Goal: Information Seeking & Learning: Learn about a topic

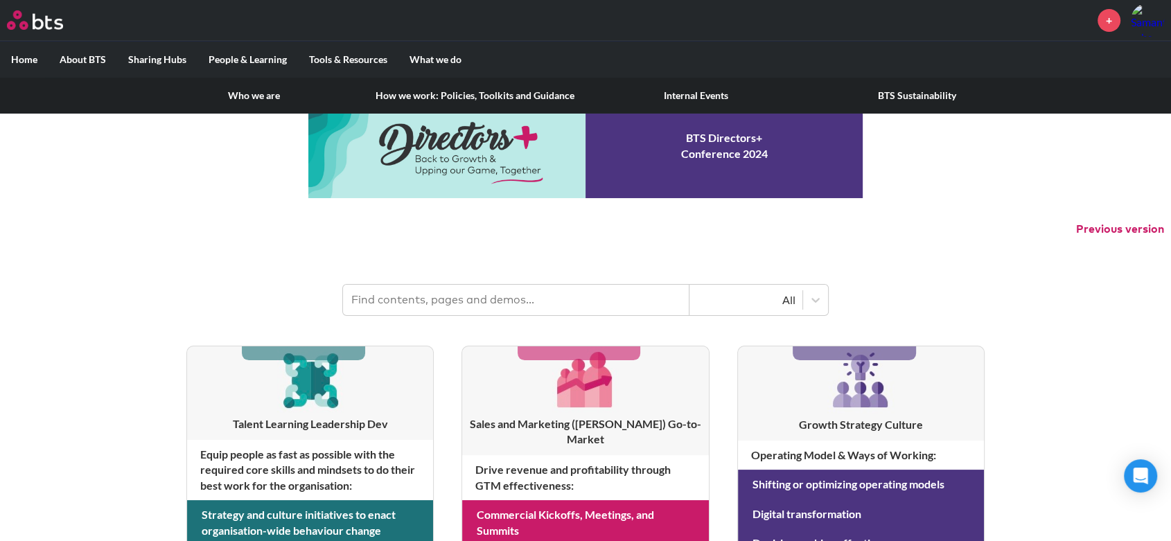
click at [89, 55] on label "About BTS" at bounding box center [83, 60] width 69 height 36
click at [0, 0] on input "About BTS" at bounding box center [0, 0] width 0 height 0
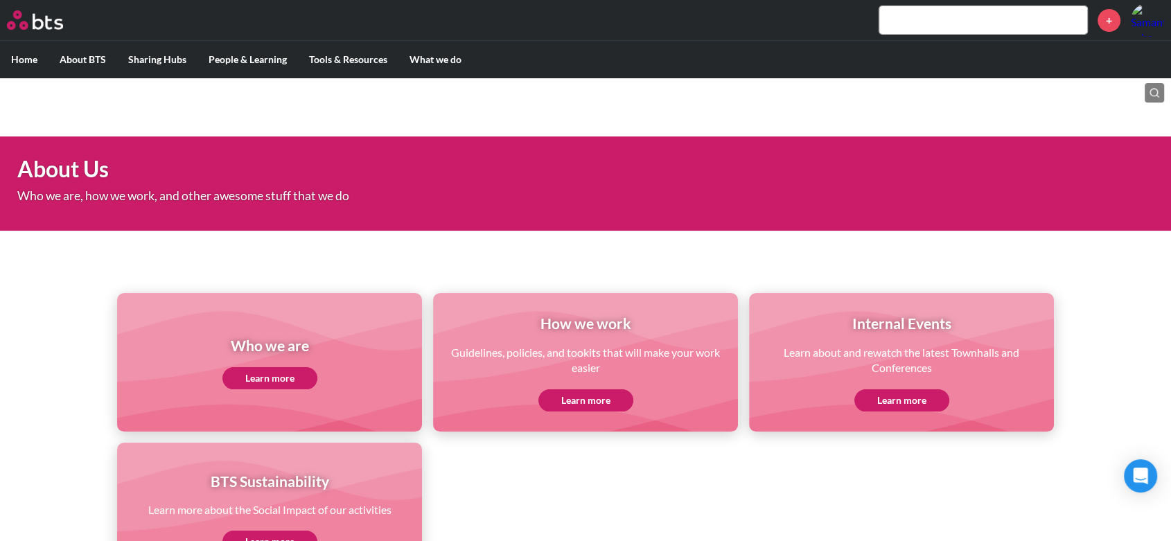
scroll to position [121, 0]
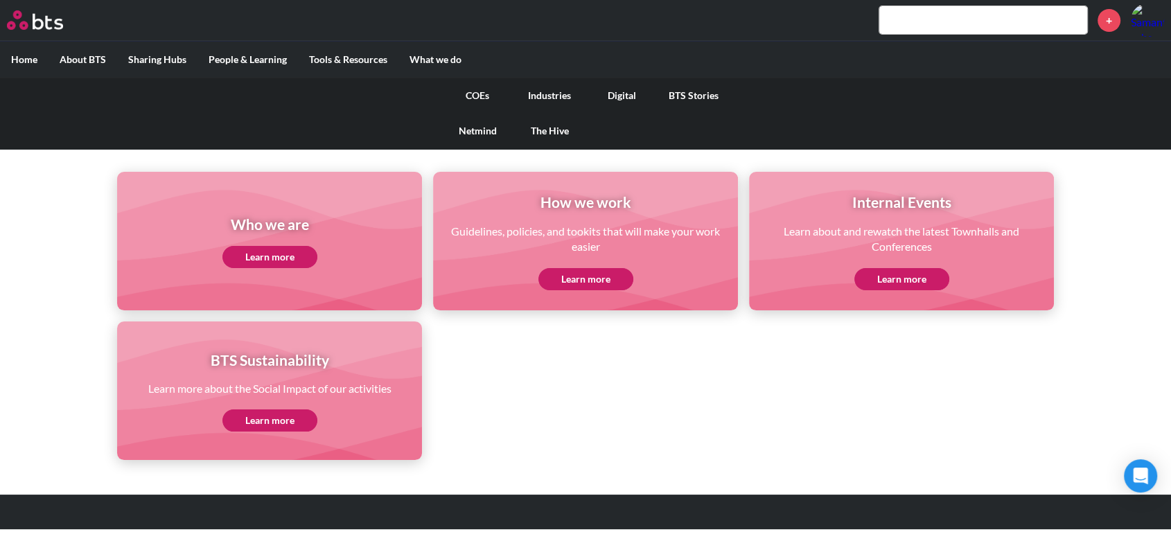
click at [483, 96] on link "COEs" at bounding box center [478, 96] width 72 height 36
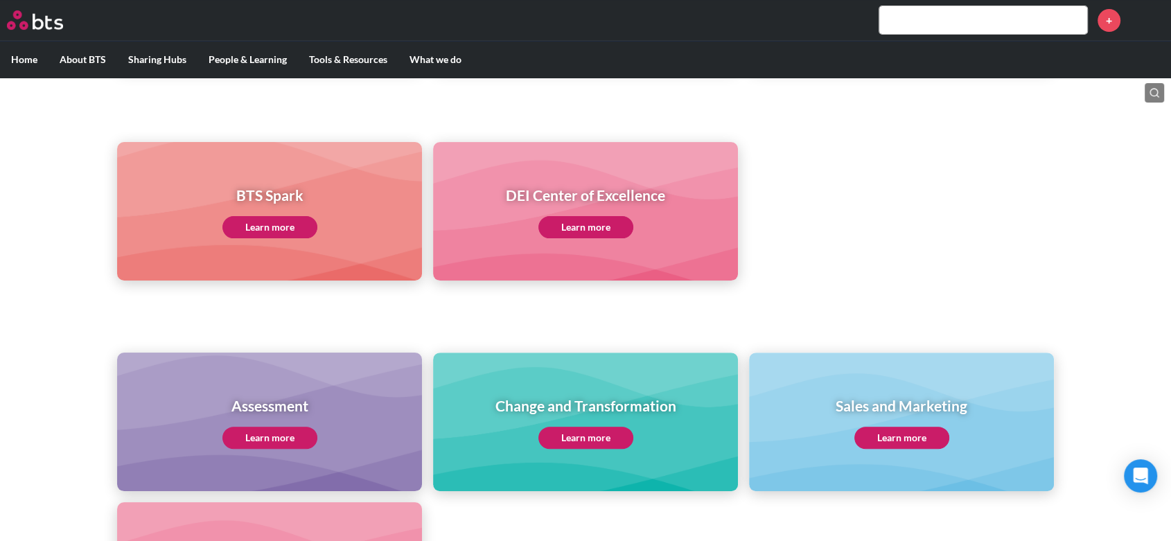
scroll to position [338, 0]
click at [252, 438] on link "Learn more" at bounding box center [270, 439] width 95 height 22
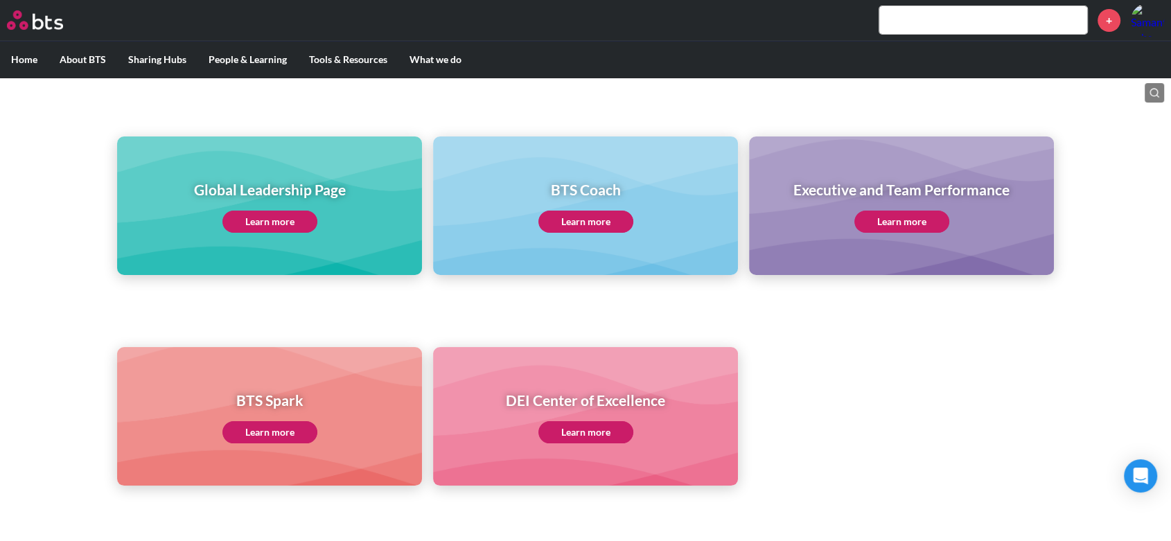
scroll to position [134, 0]
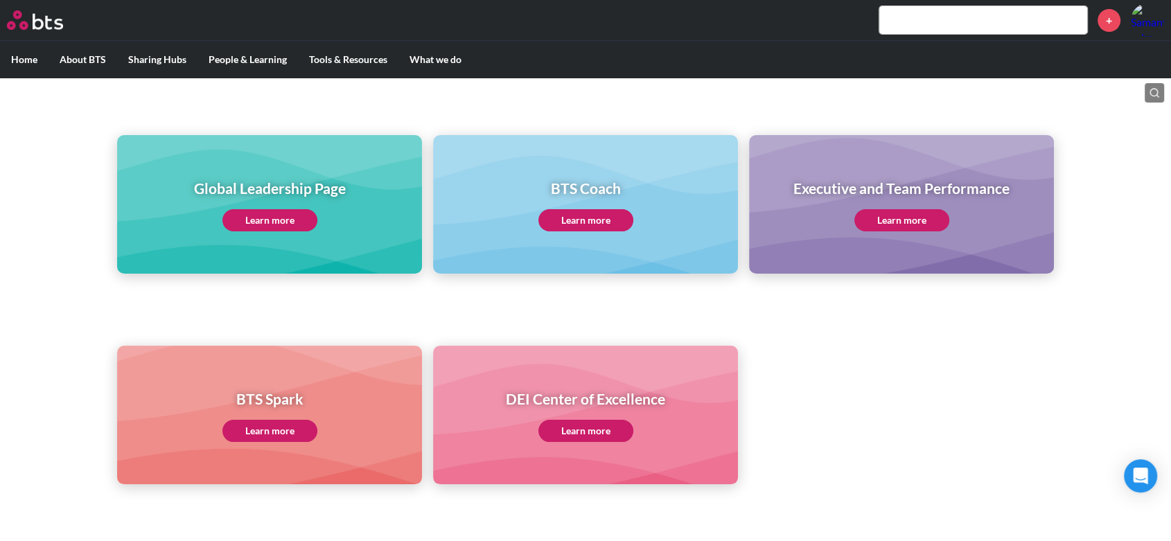
click at [575, 214] on link "Learn more" at bounding box center [586, 220] width 95 height 22
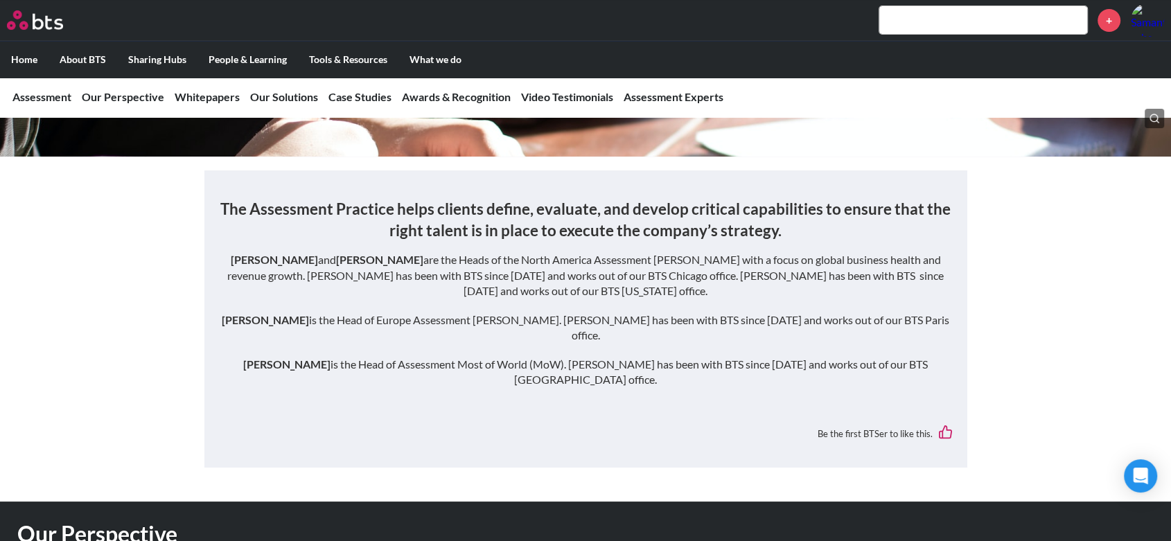
scroll to position [187, 0]
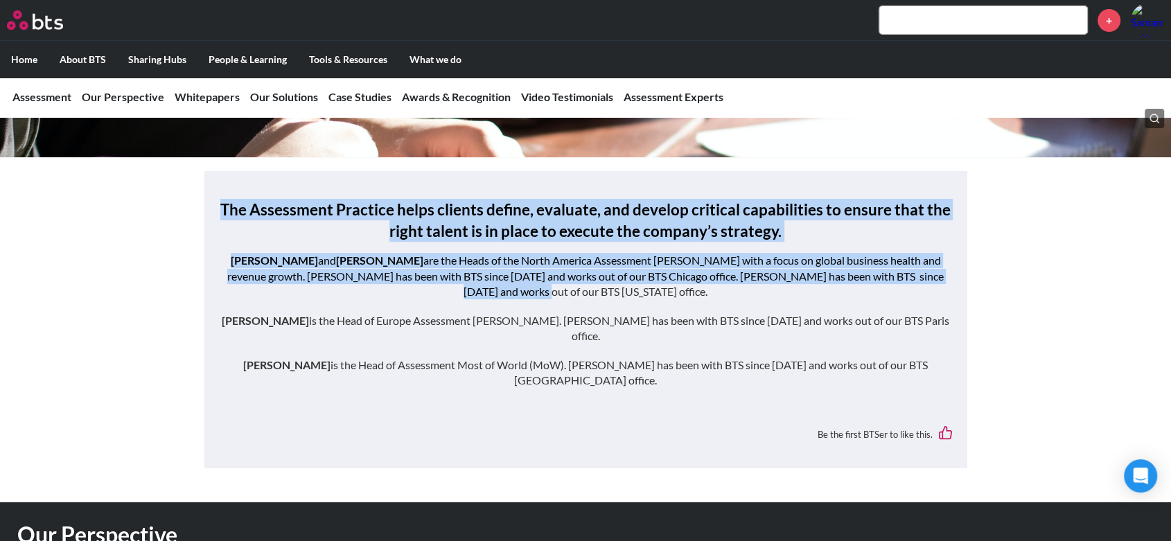
drag, startPoint x: 225, startPoint y: 207, endPoint x: 935, endPoint y: 287, distance: 714.3
click at [941, 281] on div "The Assessment Practice helps clients define, evaluate, and develop critical ca…" at bounding box center [585, 300] width 735 height 203
copy div "The Assessment Practice helps clients define, evaluate, and develop critical ca…"
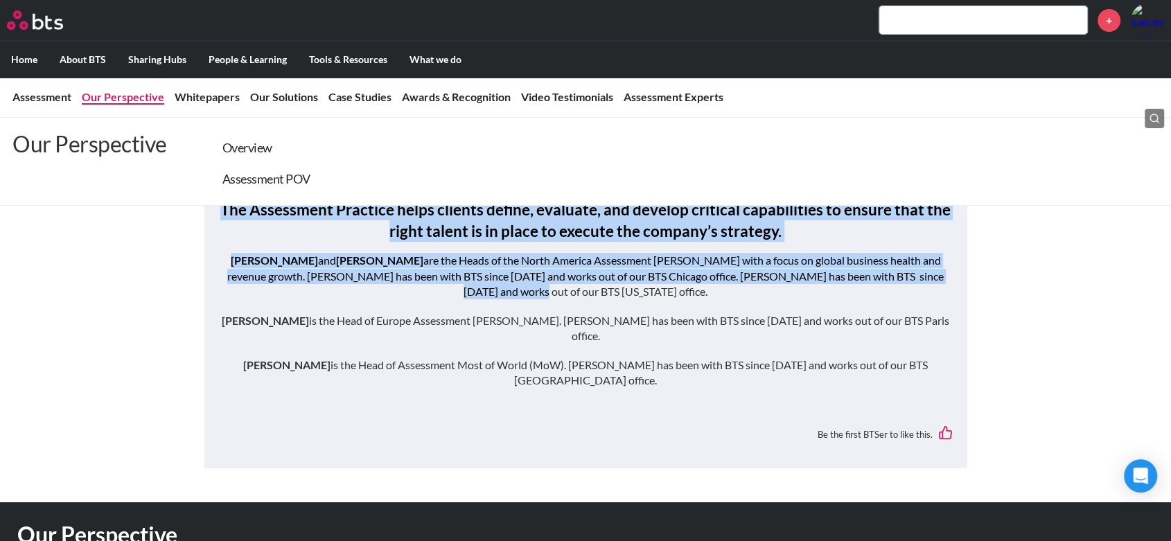
click at [125, 96] on link "Our Perspective" at bounding box center [123, 96] width 82 height 13
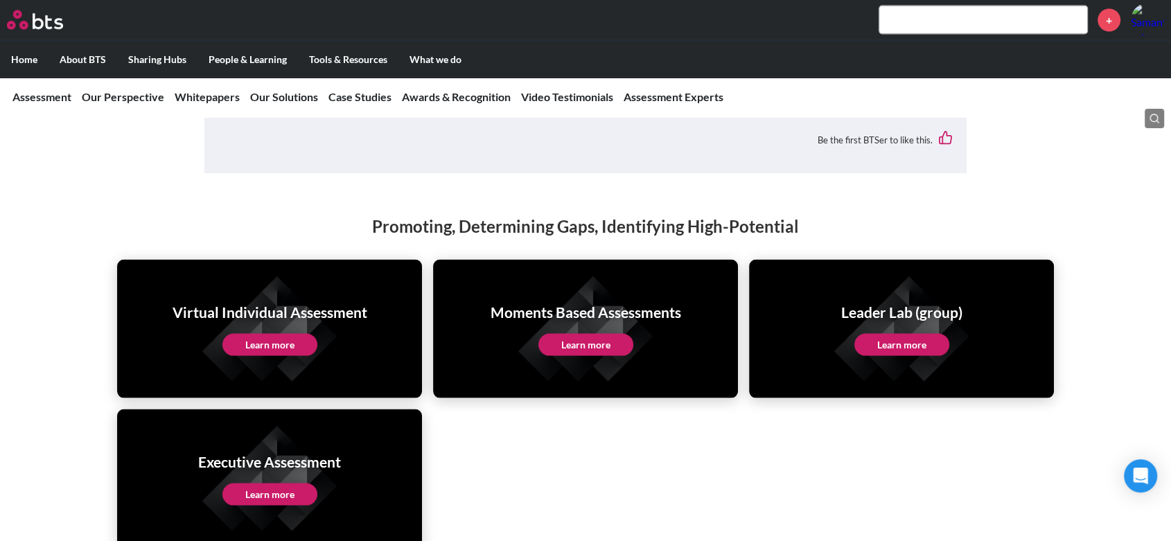
scroll to position [2645, 0]
click at [895, 334] on link "Learn more" at bounding box center [902, 345] width 95 height 22
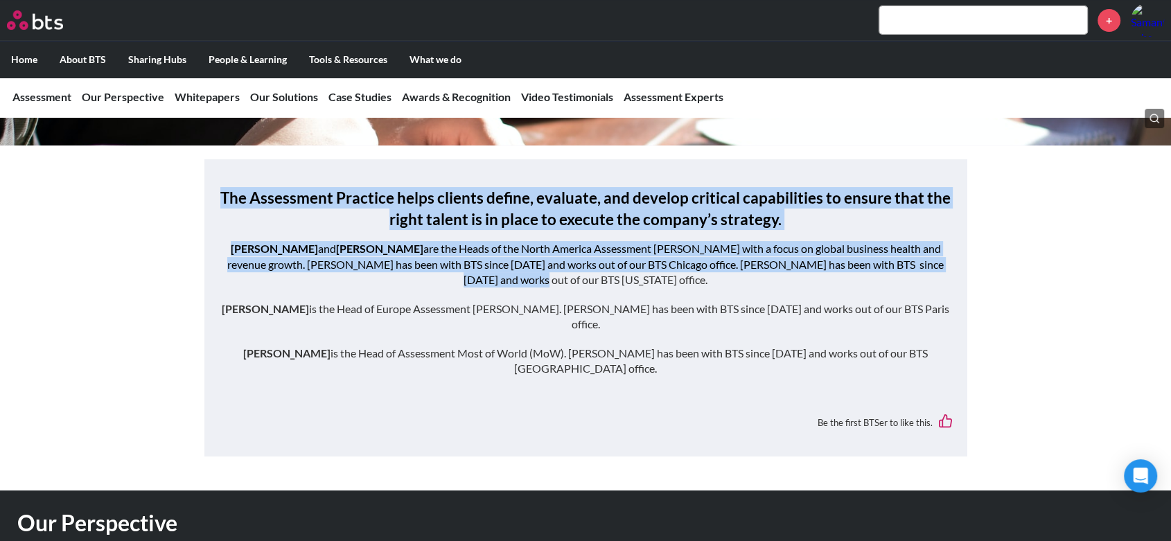
scroll to position [187, 0]
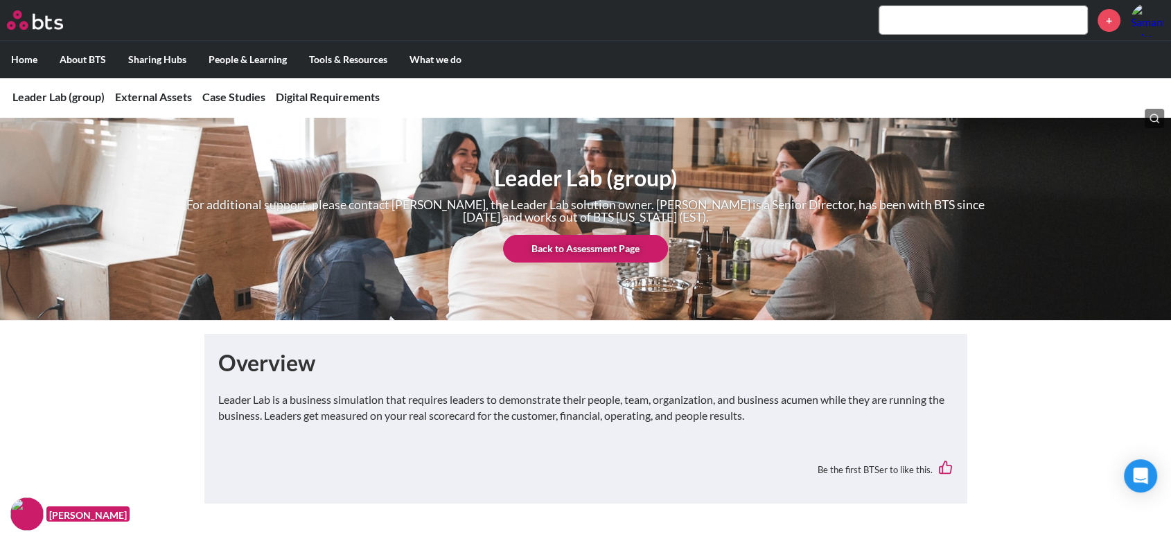
scroll to position [15, 0]
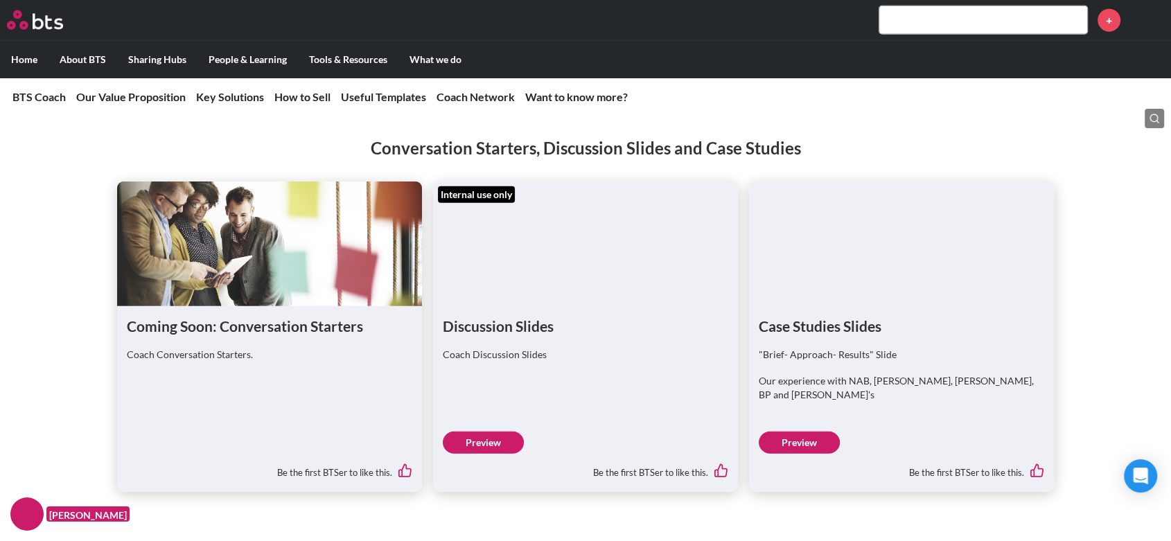
scroll to position [3358, 0]
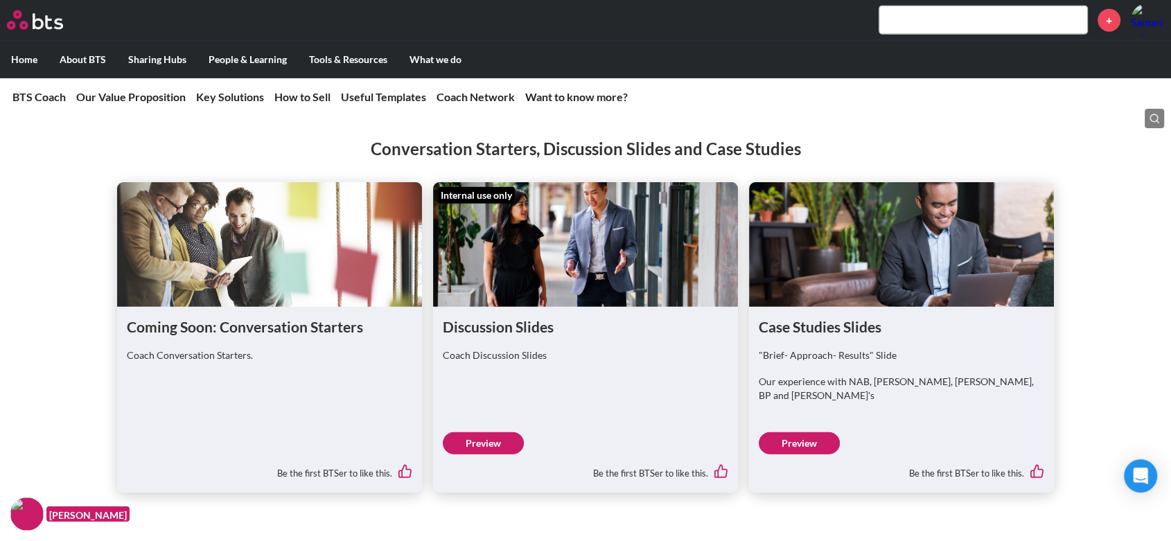
click at [476, 433] on link "Preview" at bounding box center [483, 444] width 81 height 22
